Goal: Information Seeking & Learning: Learn about a topic

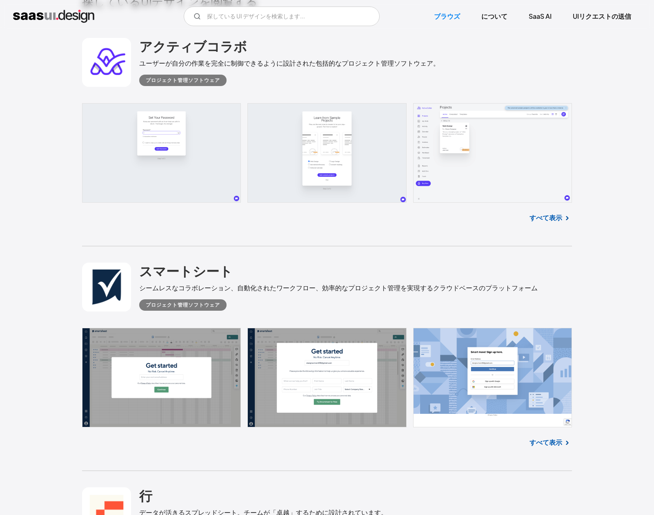
click at [451, 252] on div "スマートシート シームレスなコラボレーション、自動化されたワークフロー、効率的なプロジェクト管理を実現するクラウドベースのプラットフォーム プロジェクト管理ソ…" at bounding box center [327, 287] width 490 height 82
click at [544, 446] on font "すべて表示" at bounding box center [545, 442] width 33 height 9
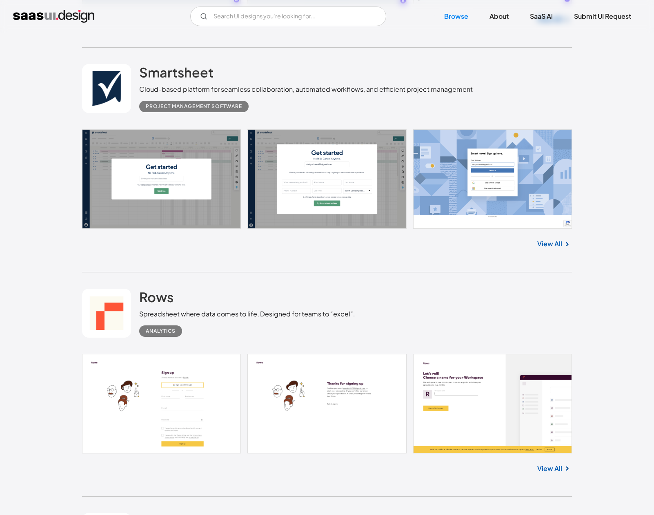
scroll to position [571, 0]
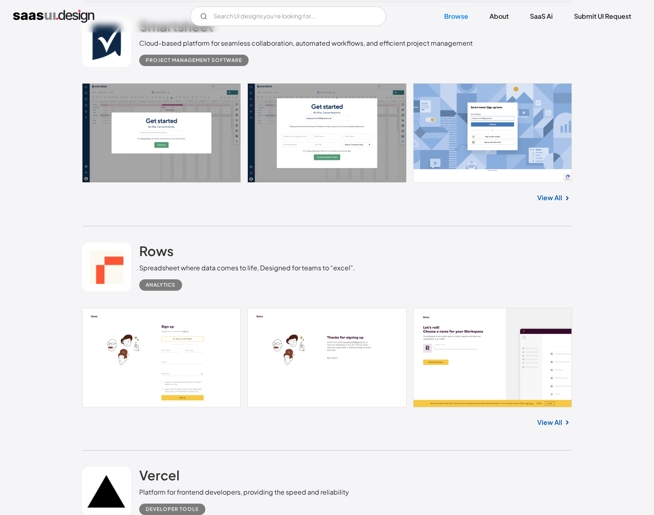
click at [543, 422] on link "View All" at bounding box center [549, 423] width 25 height 10
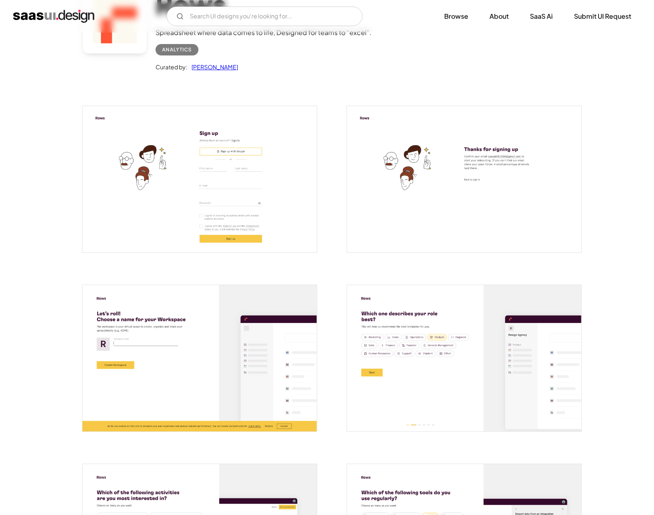
scroll to position [204, 0]
